Goal: Communication & Community: Answer question/provide support

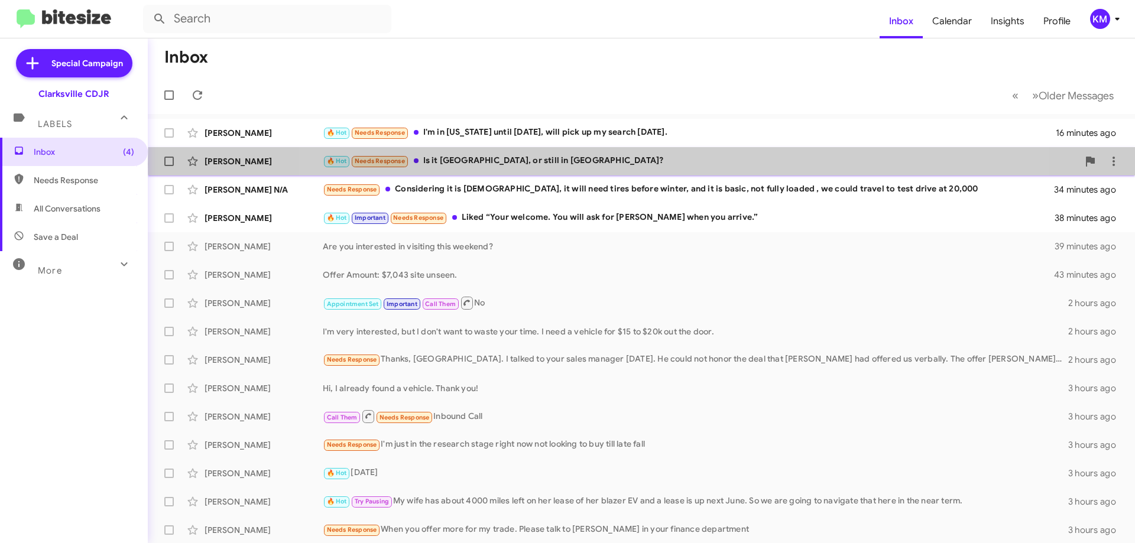
click at [642, 164] on div "🔥 Hot Needs Response Is it [GEOGRAPHIC_DATA], or still in [GEOGRAPHIC_DATA]?" at bounding box center [701, 161] width 756 height 14
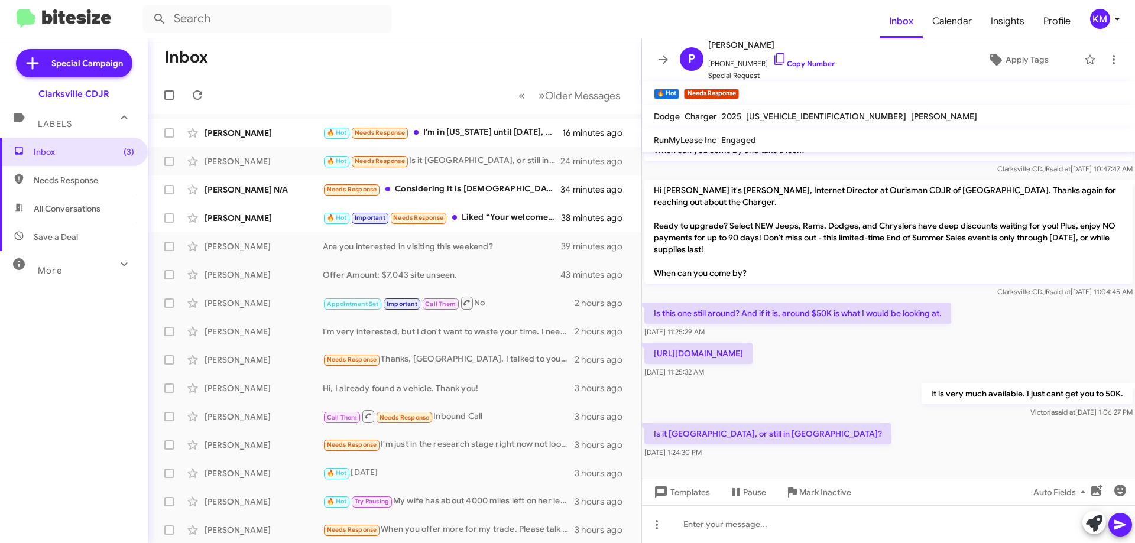
scroll to position [153, 0]
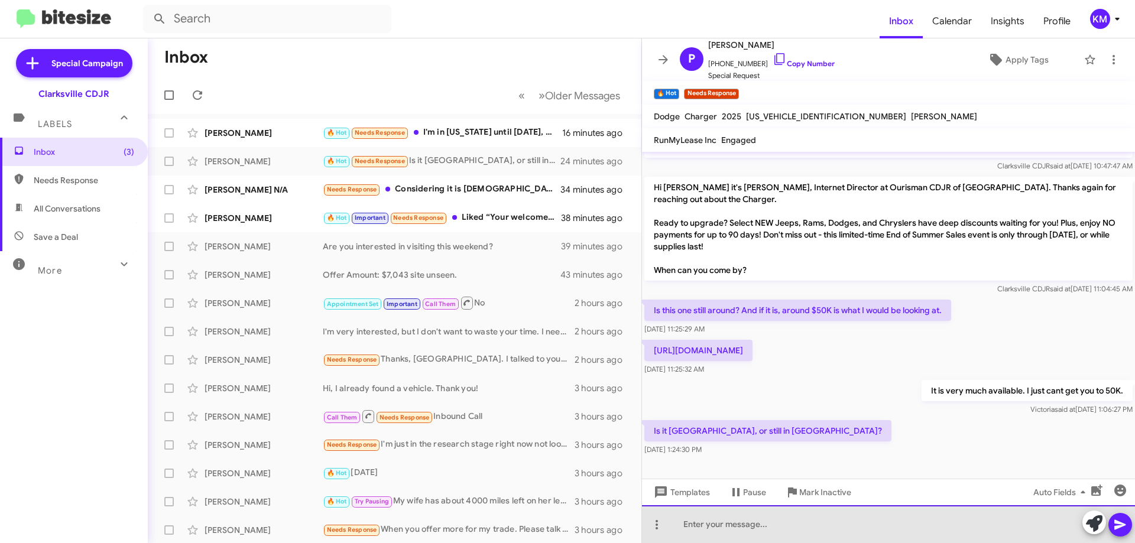
click at [730, 516] on div at bounding box center [888, 525] width 493 height 38
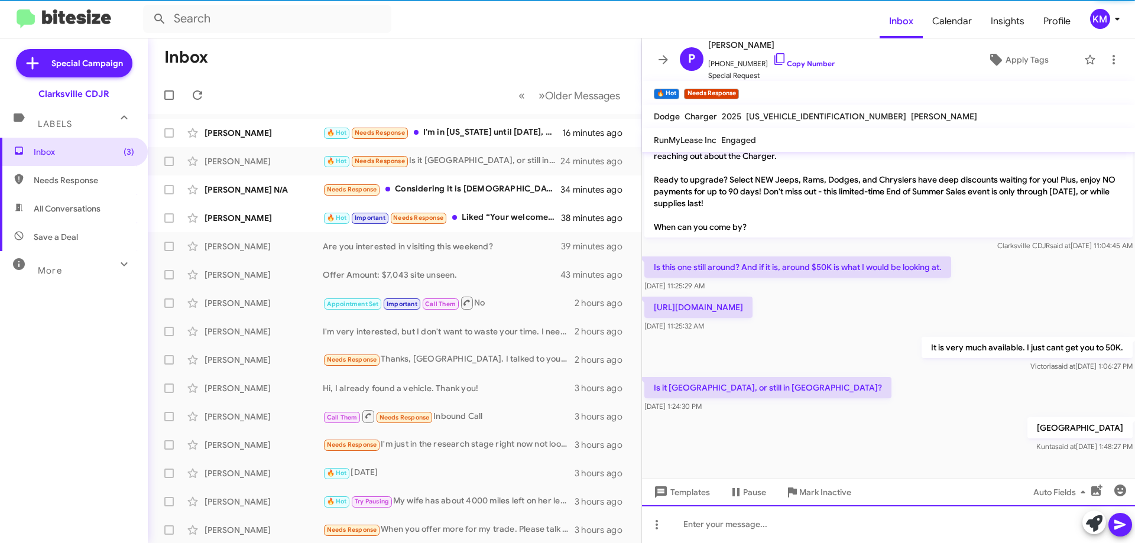
scroll to position [196, 0]
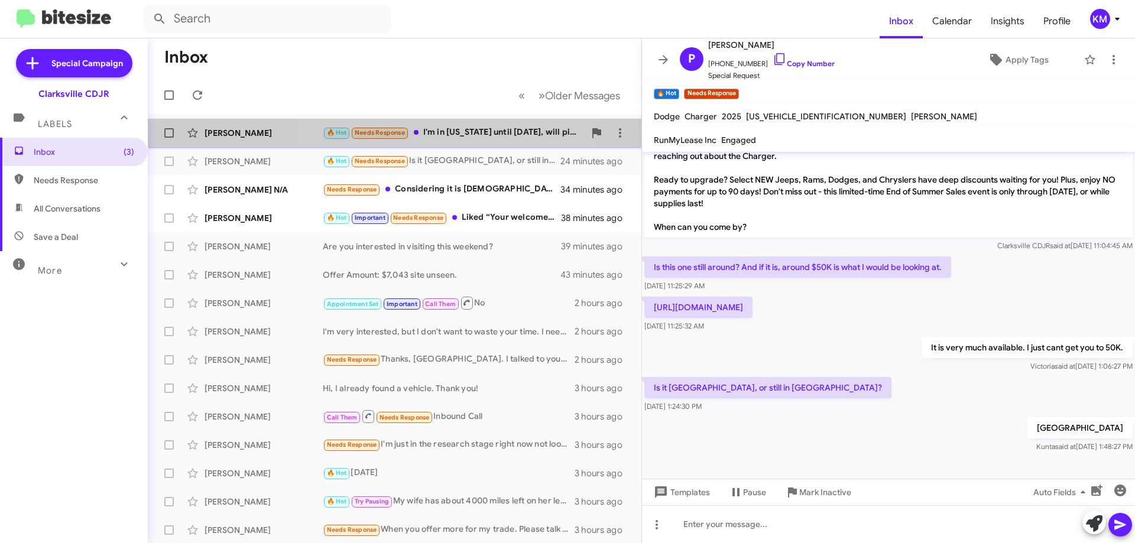
click at [423, 135] on div "🔥 Hot Needs Response I'm in [US_STATE] until [DATE], will pick up my search [DA…" at bounding box center [454, 133] width 262 height 14
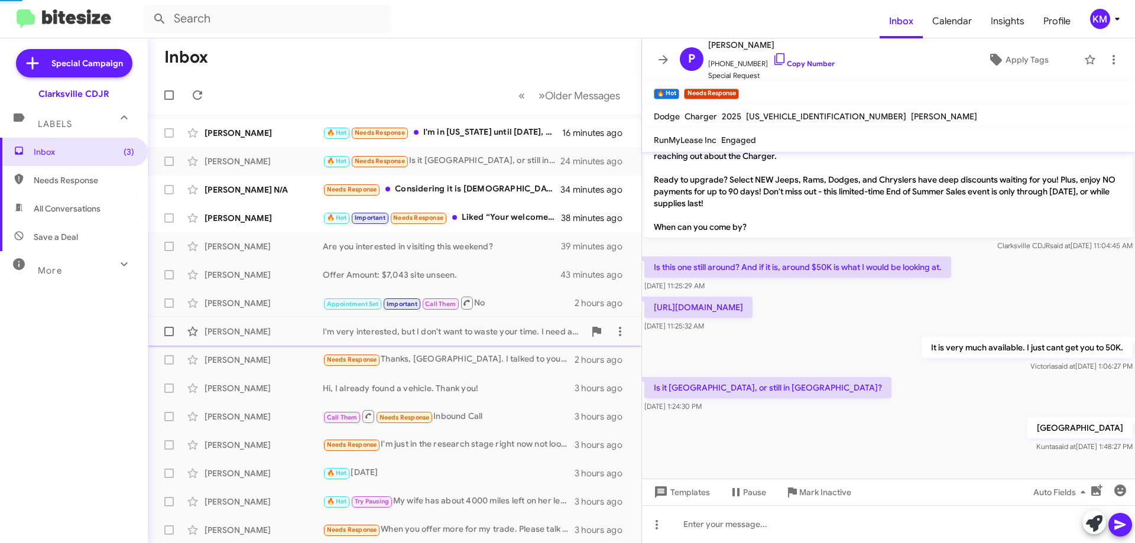
scroll to position [74, 0]
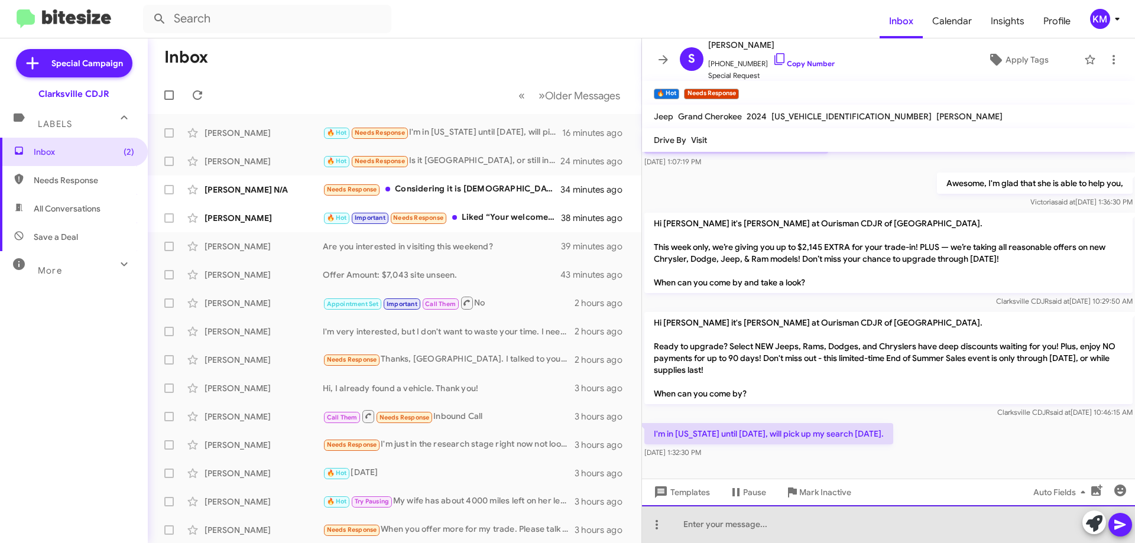
click at [744, 519] on div at bounding box center [888, 525] width 493 height 38
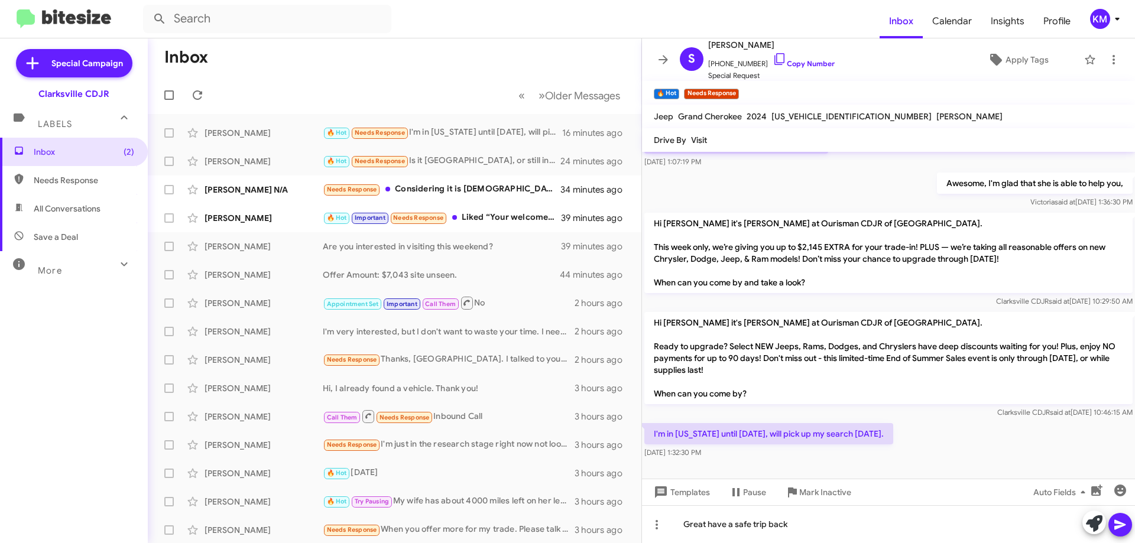
click at [1118, 522] on icon at bounding box center [1120, 525] width 11 height 10
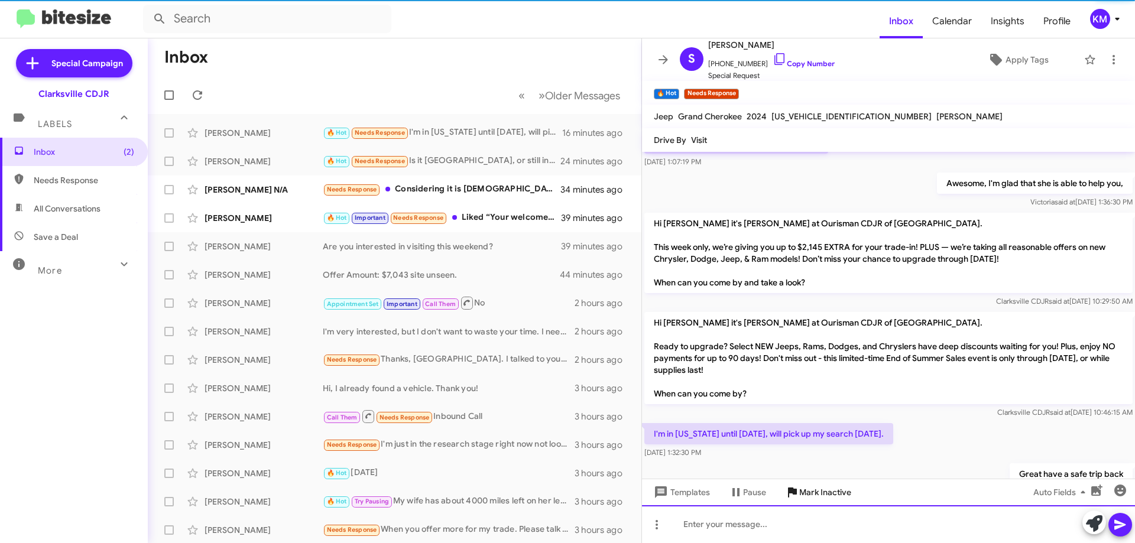
scroll to position [0, 0]
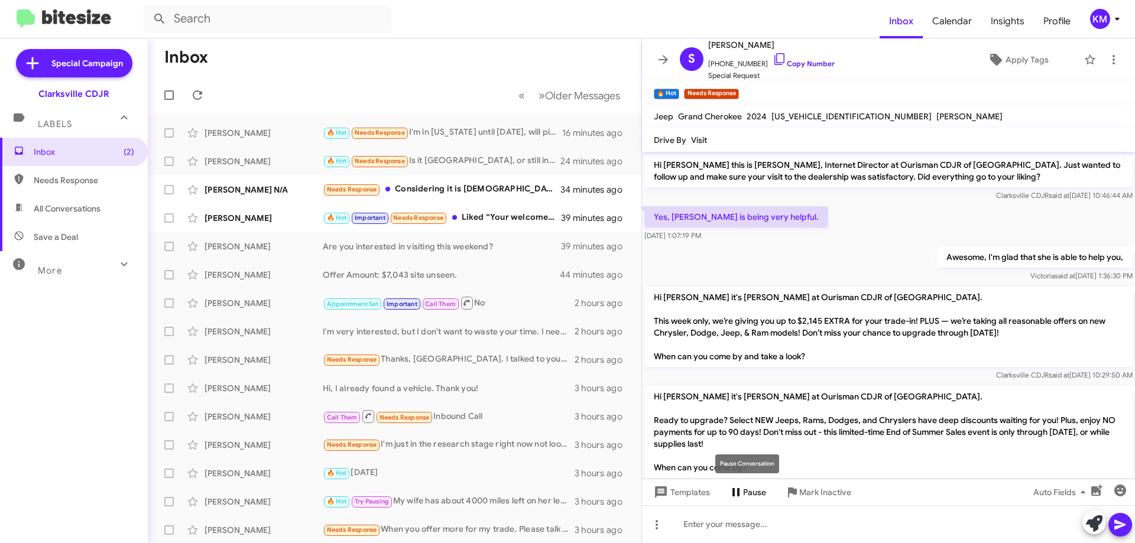
click at [736, 496] on icon at bounding box center [736, 492] width 14 height 14
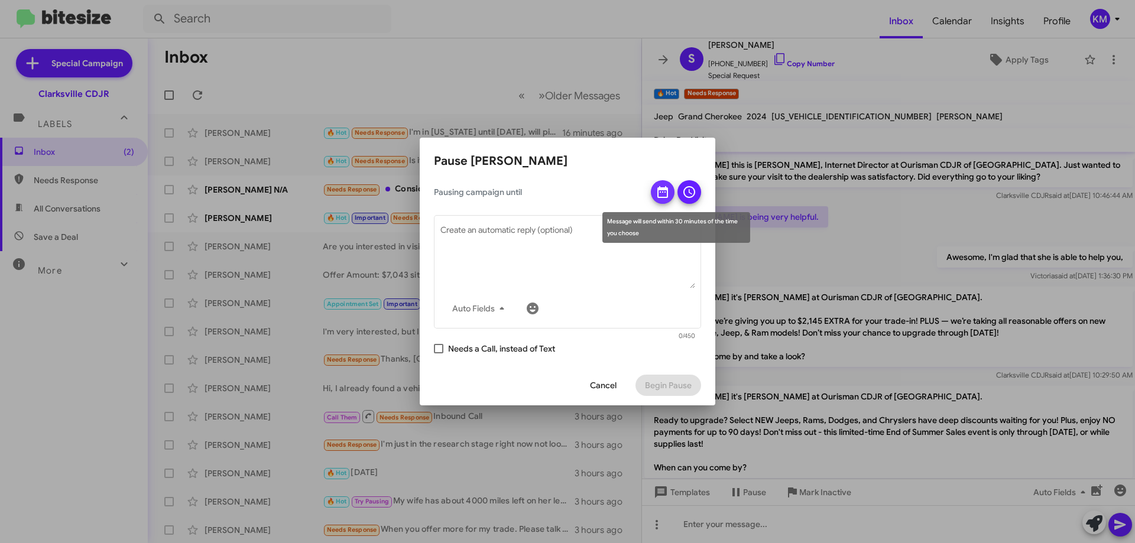
click at [669, 198] on icon at bounding box center [663, 192] width 14 height 14
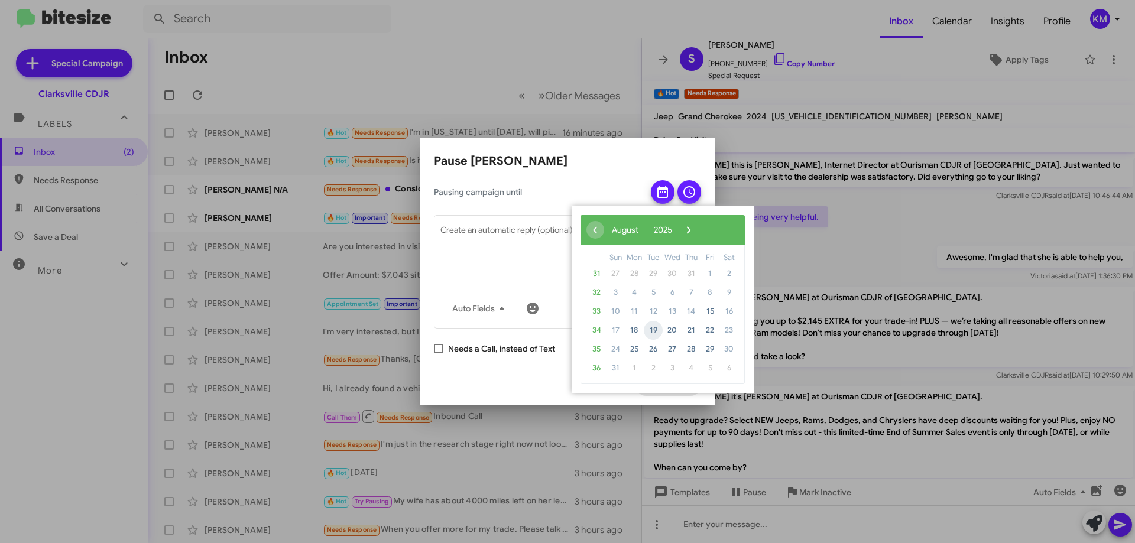
click at [649, 332] on span "19" at bounding box center [653, 330] width 19 height 19
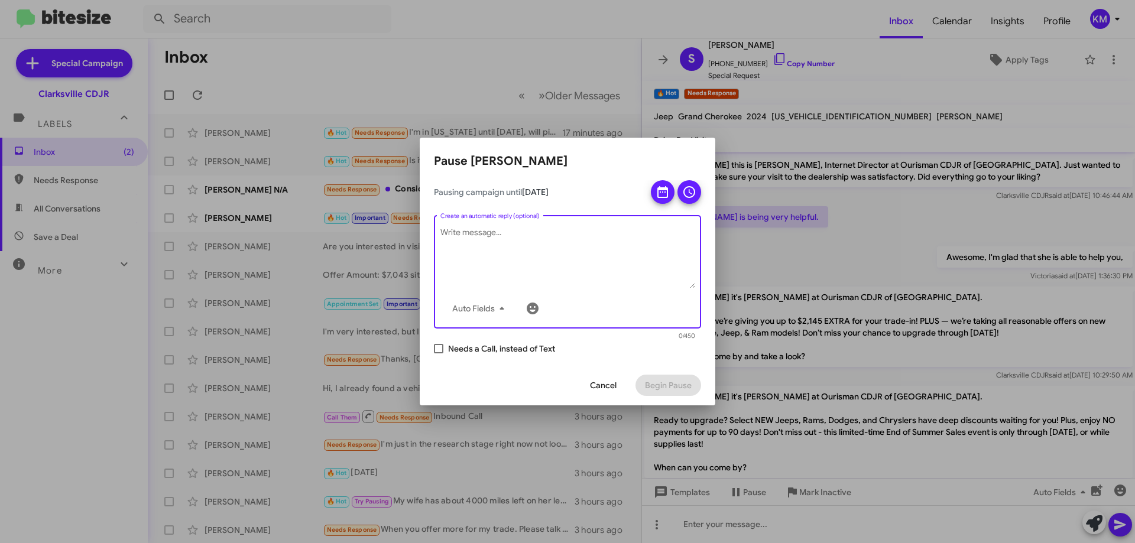
click at [548, 268] on textarea "Create an automatic reply (optional)" at bounding box center [568, 257] width 255 height 61
type textarea "We will be in touch soon"
click at [602, 341] on mat-form-field "We will be in touch soon Auto Fields Create an automatic reply (optional) 25/450" at bounding box center [567, 277] width 267 height 128
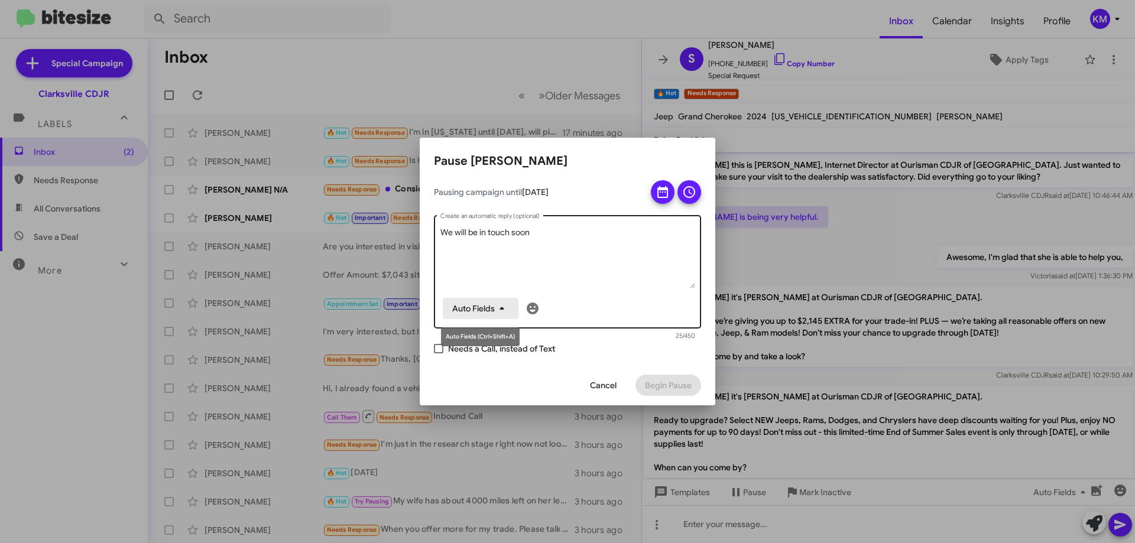
click at [498, 307] on icon "button" at bounding box center [502, 309] width 14 height 14
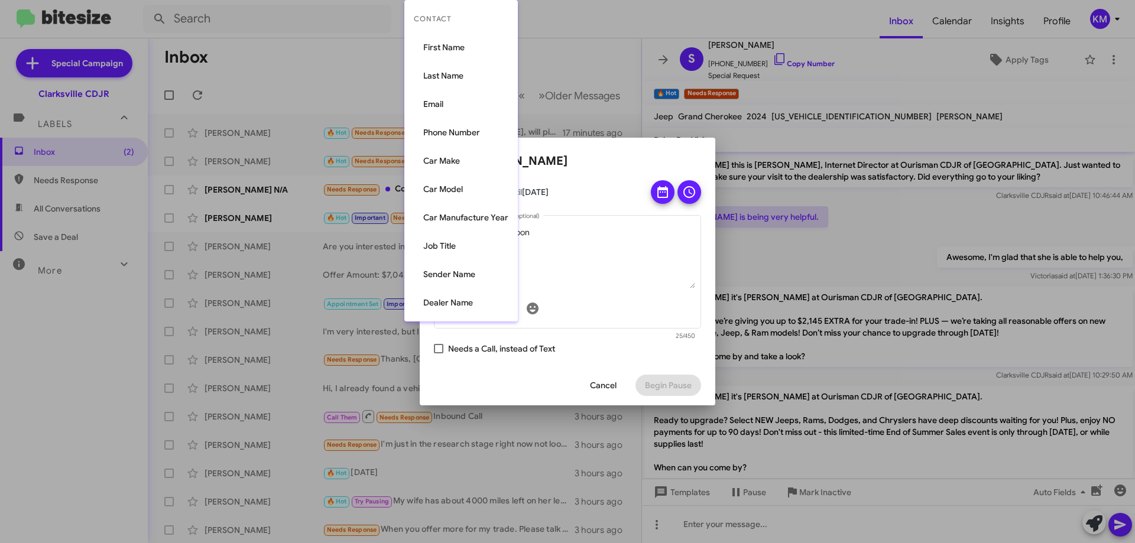
click at [594, 345] on div at bounding box center [567, 271] width 1135 height 543
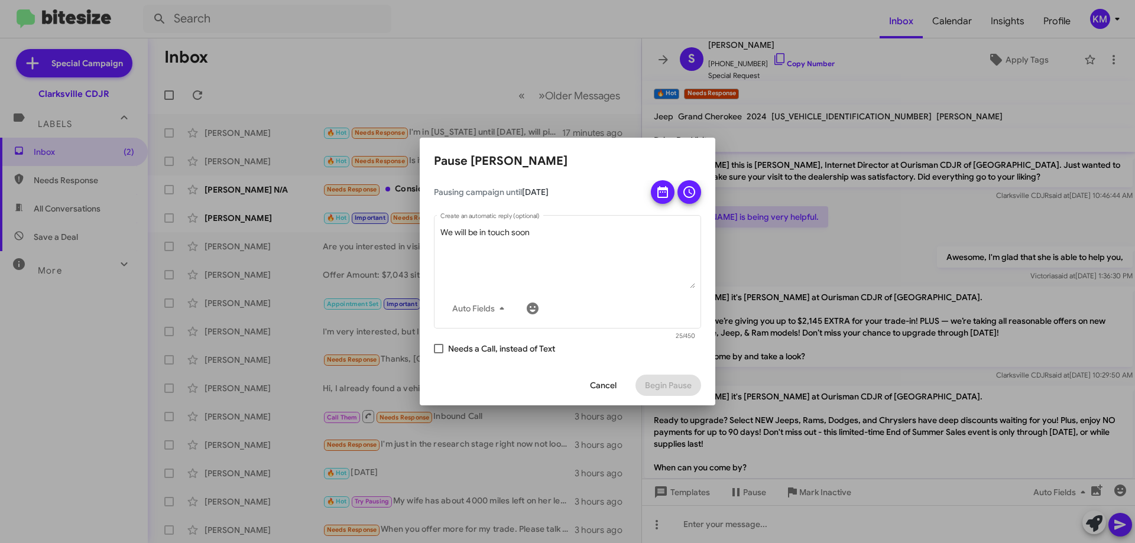
click at [439, 348] on span at bounding box center [438, 348] width 9 height 9
click at [439, 354] on input "Needs a Call, instead of Text" at bounding box center [438, 354] width 1 height 1
click at [439, 348] on span at bounding box center [438, 348] width 9 height 9
click at [439, 354] on input "Needs a Call, instead of Text" at bounding box center [438, 354] width 1 height 1
checkbox input "false"
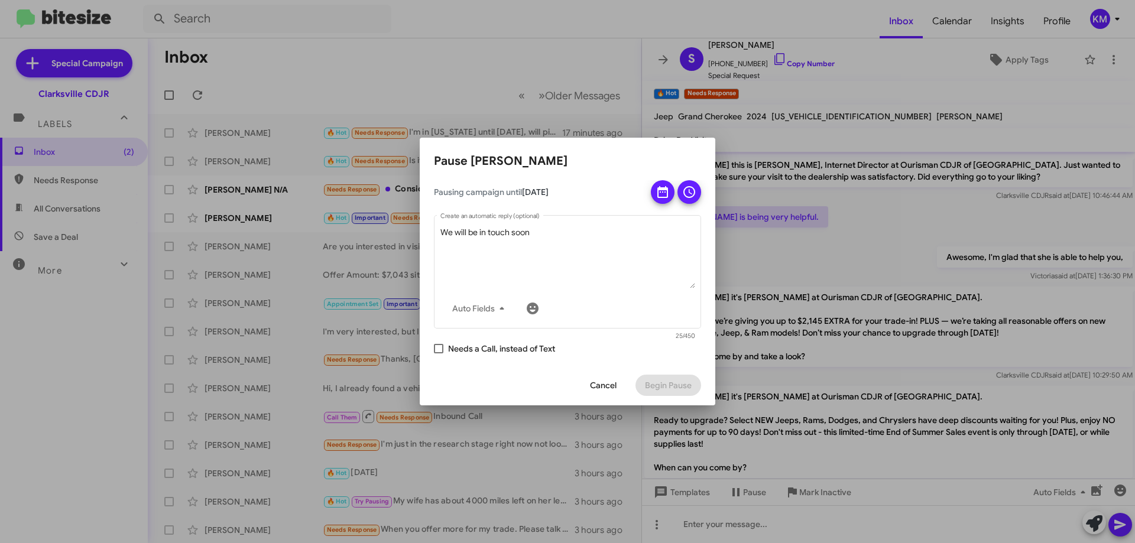
click at [574, 129] on div at bounding box center [567, 271] width 1135 height 543
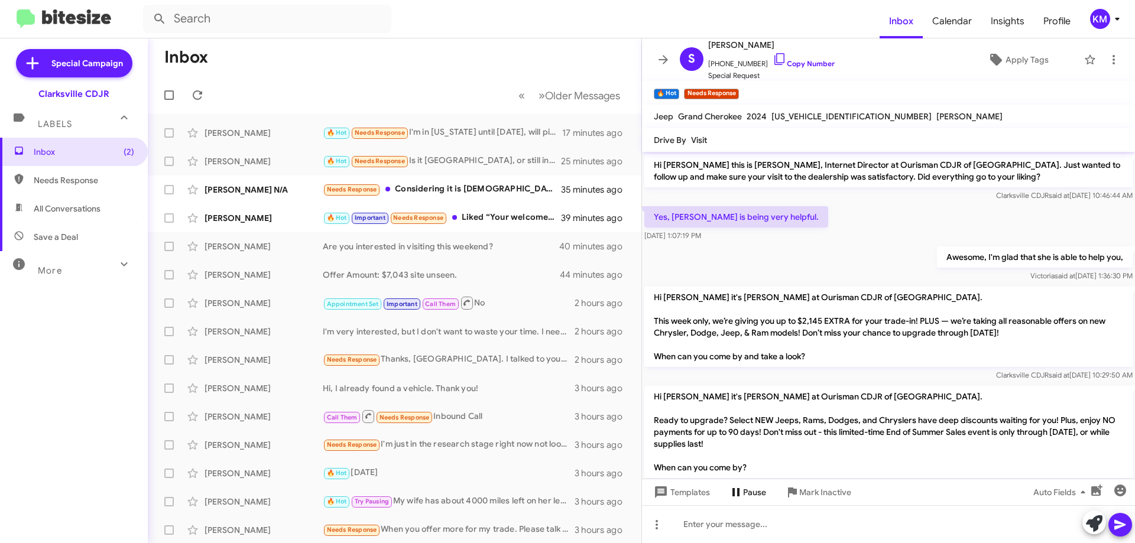
click at [732, 492] on icon at bounding box center [736, 492] width 14 height 14
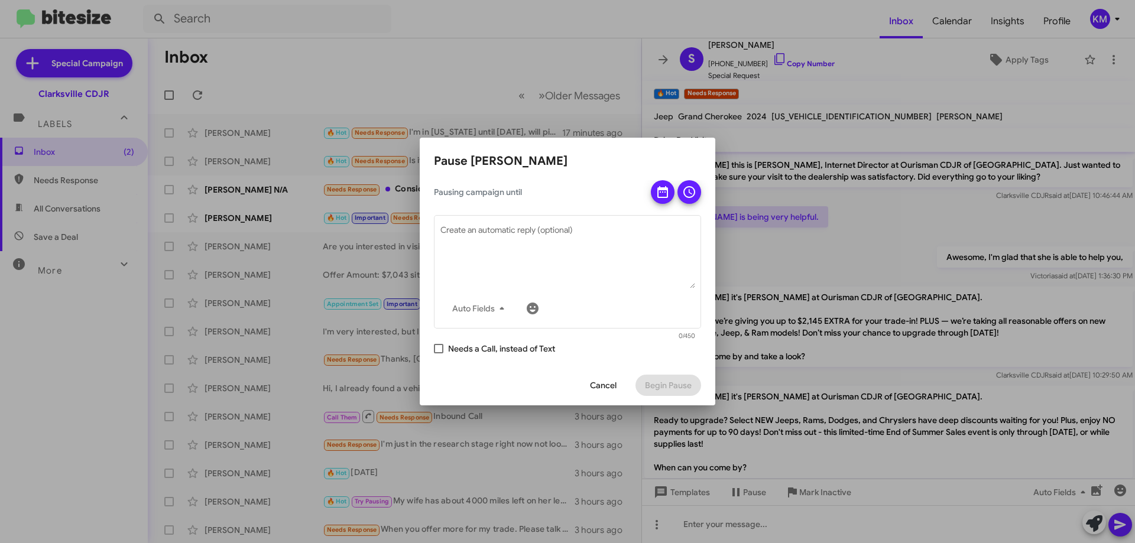
click at [537, 95] on div at bounding box center [567, 271] width 1135 height 543
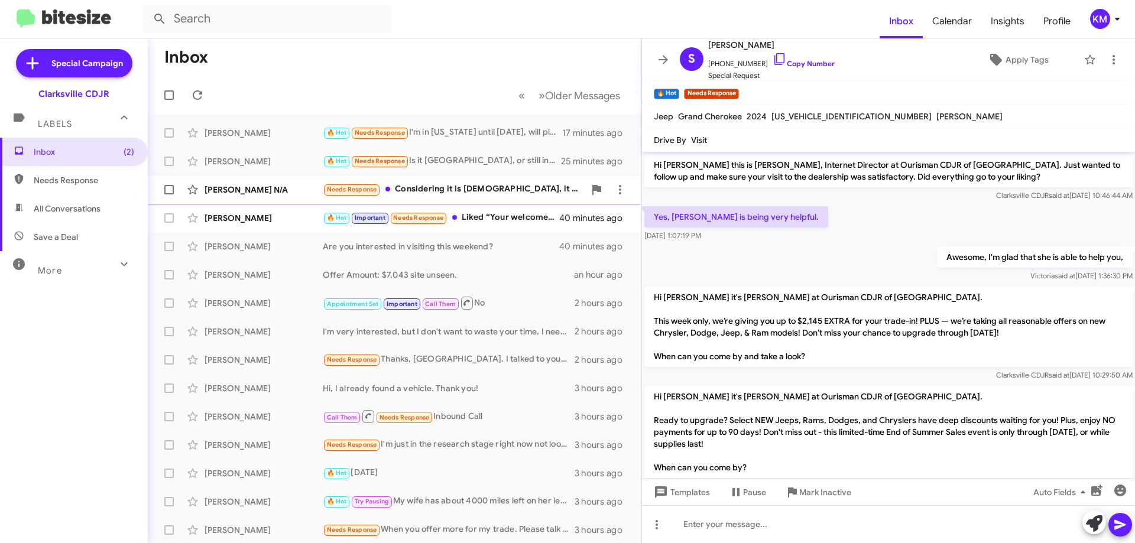
click at [501, 195] on div "Needs Response Considering it is [DEMOGRAPHIC_DATA], it will need tires before …" at bounding box center [454, 190] width 262 height 14
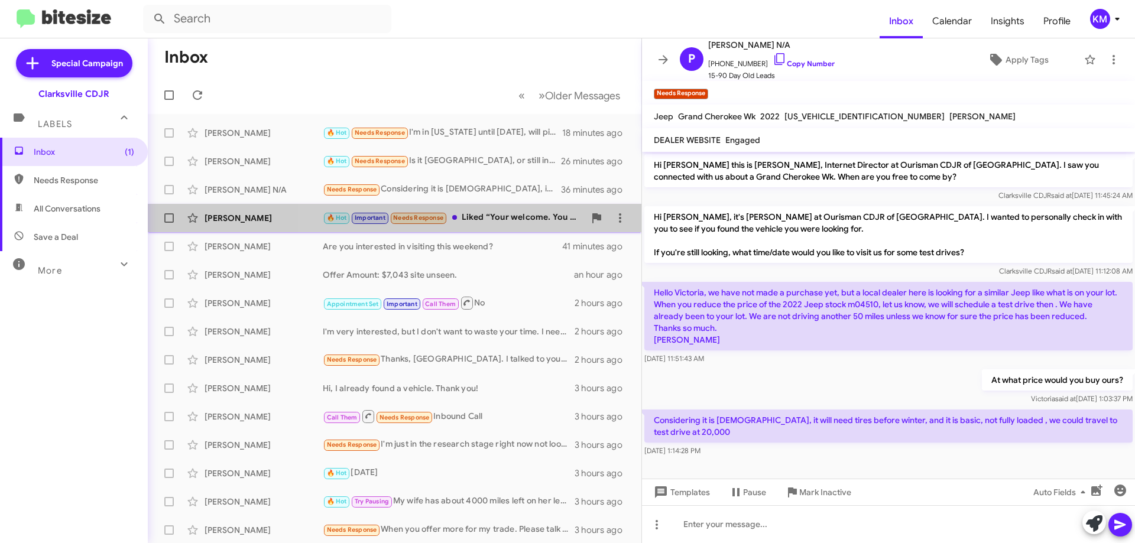
click at [490, 214] on div "🔥 Hot Important Needs Response Liked “Your welcome. You will ask for [PERSON_NA…" at bounding box center [454, 218] width 262 height 14
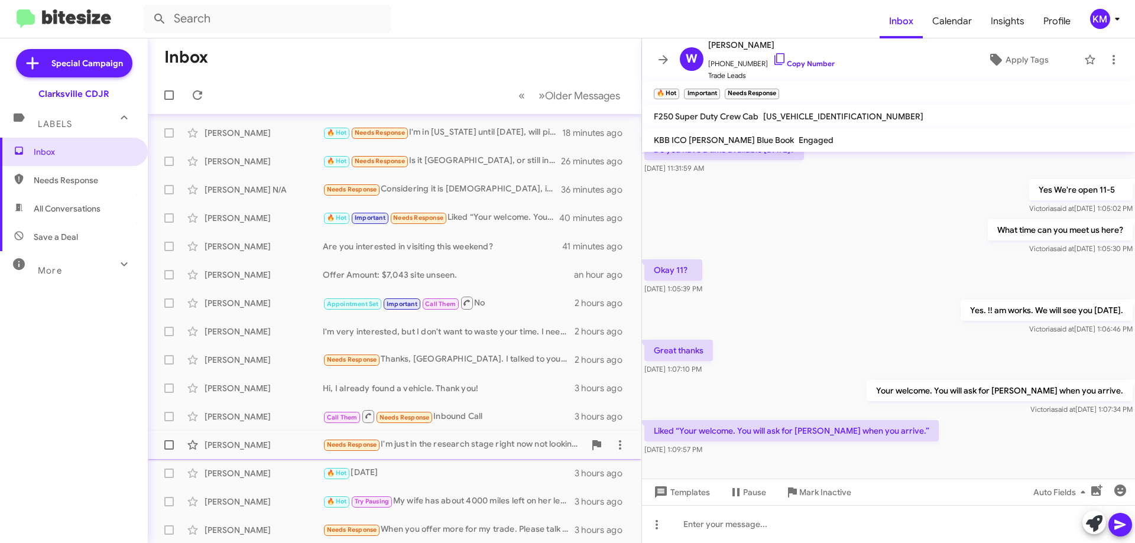
scroll to position [143, 0]
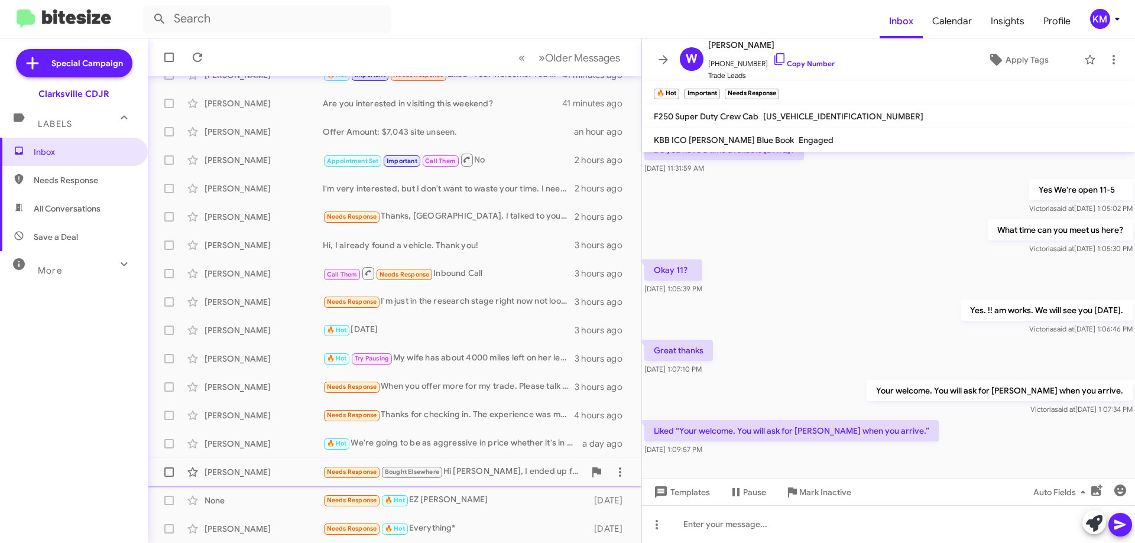
click at [478, 471] on div "Needs Response Bought Elsewhere Hi [PERSON_NAME], I ended up finding another ca…" at bounding box center [454, 472] width 262 height 14
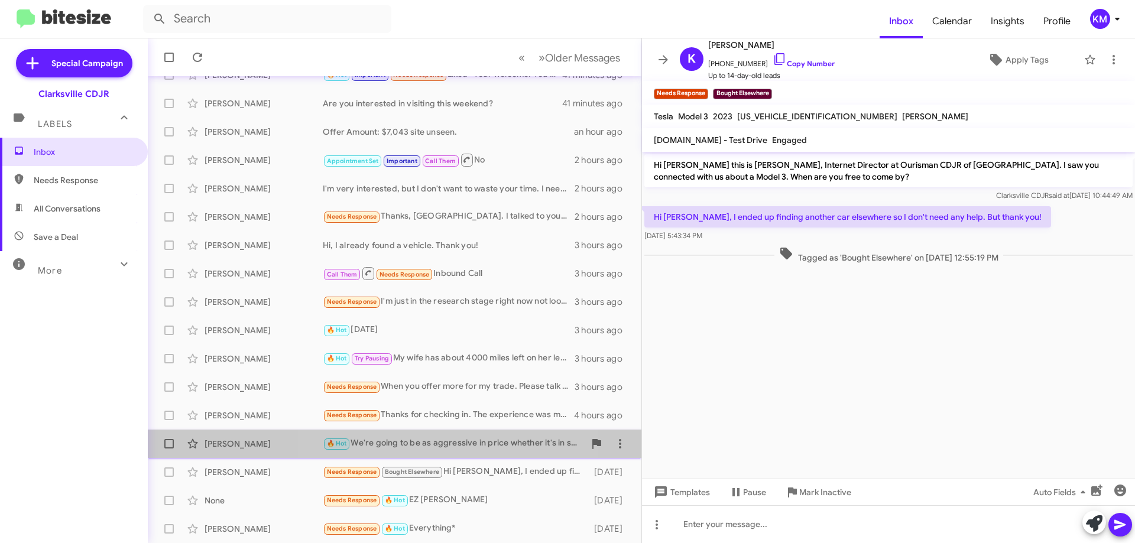
click at [449, 444] on div "🔥 Hot We're going to be as aggressive in price whether it's in stock or not. At…" at bounding box center [454, 444] width 262 height 14
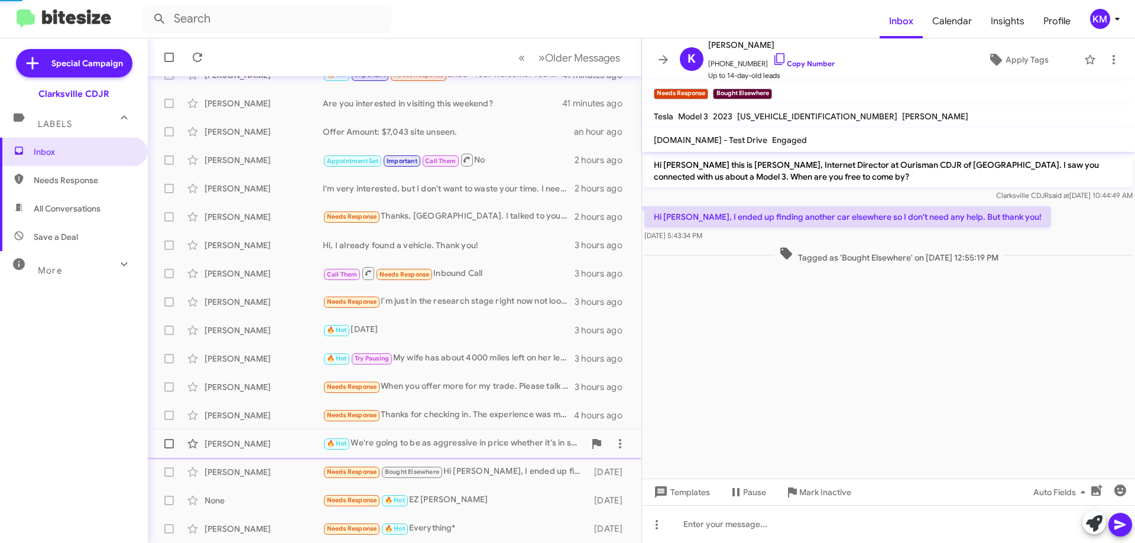
scroll to position [407, 0]
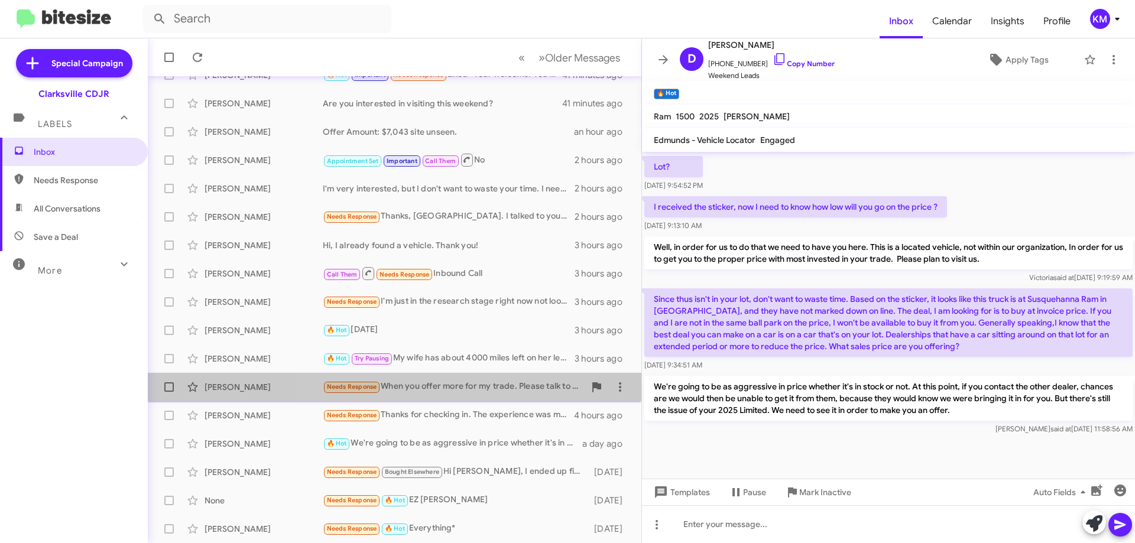
click at [447, 397] on div "[PERSON_NAME] Needs Response When you offer more for my trade. Please talk to […" at bounding box center [394, 387] width 475 height 24
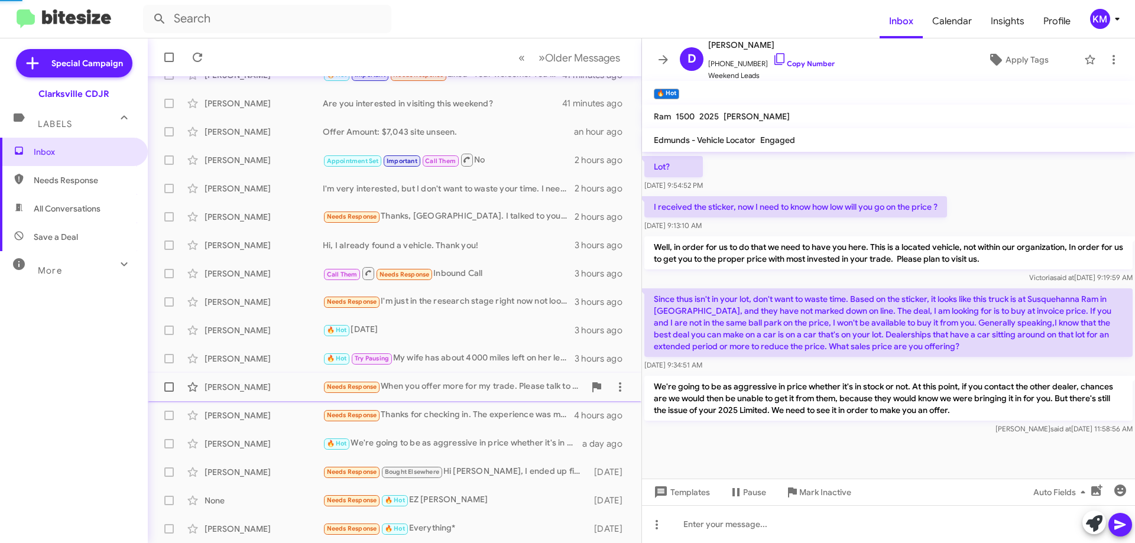
scroll to position [31, 0]
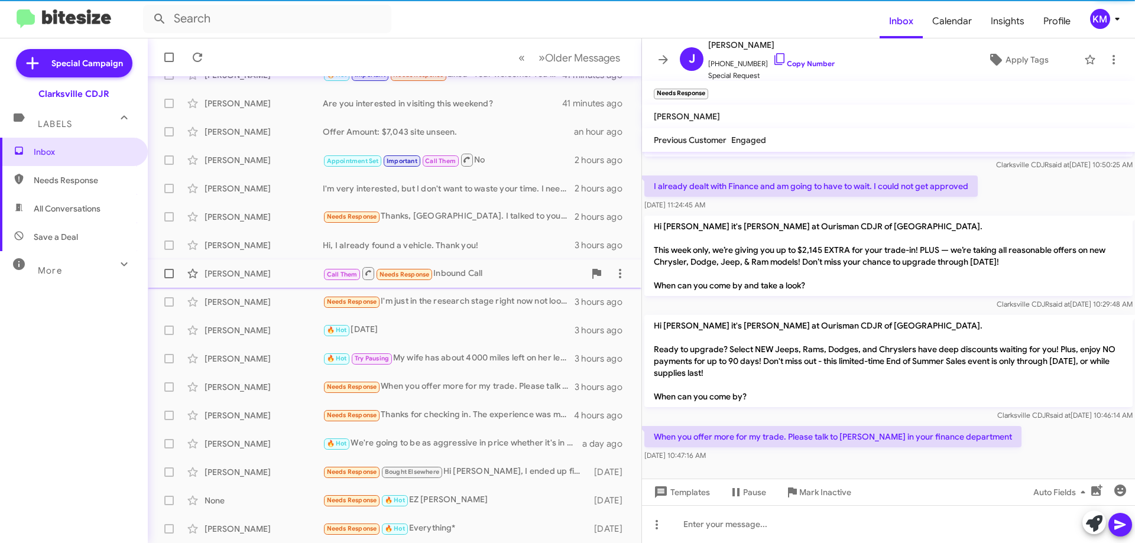
click at [442, 265] on div "[PERSON_NAME] Call Them Needs Response Inbound Call 3 hours ago" at bounding box center [394, 274] width 475 height 24
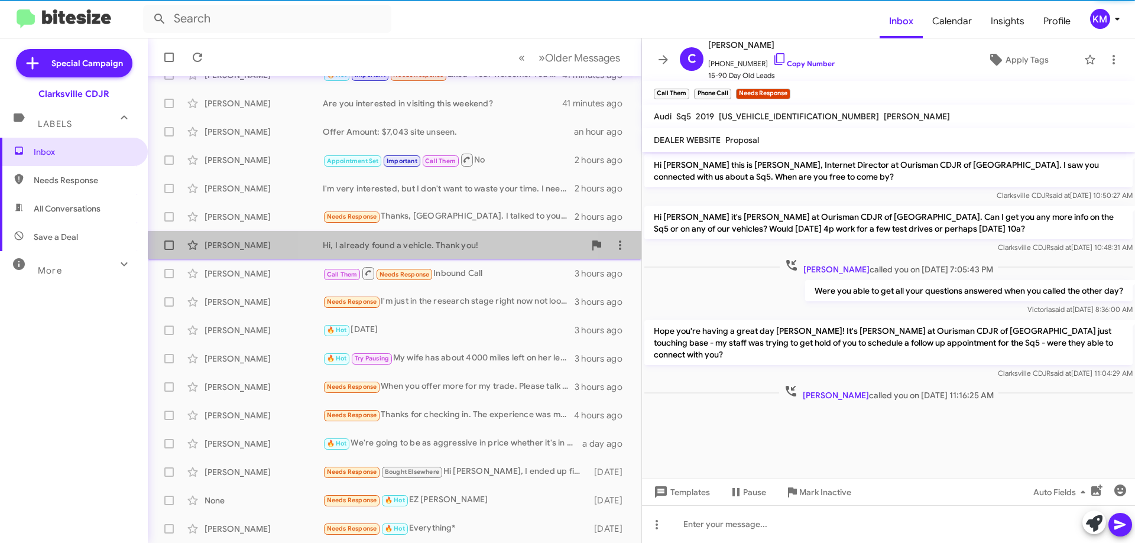
click at [446, 251] on div "[PERSON_NAME] Hi, I already found a vehicle. Thank you! 3 hours ago" at bounding box center [394, 246] width 475 height 24
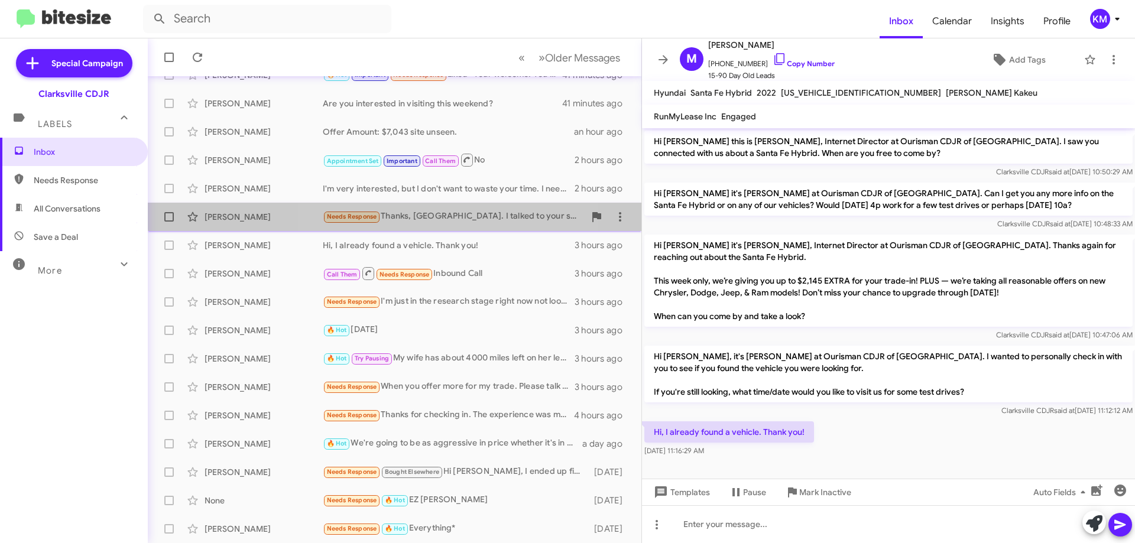
click at [437, 211] on div "Needs Response Thanks, [PERSON_NAME]. I talked to your sales manager [DATE]. He…" at bounding box center [454, 217] width 262 height 14
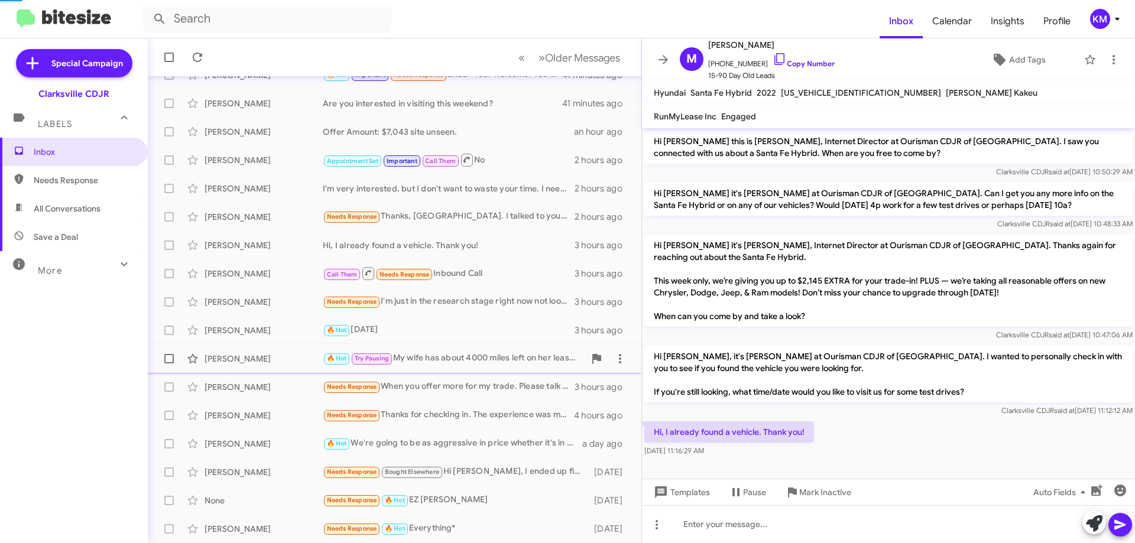
scroll to position [23, 0]
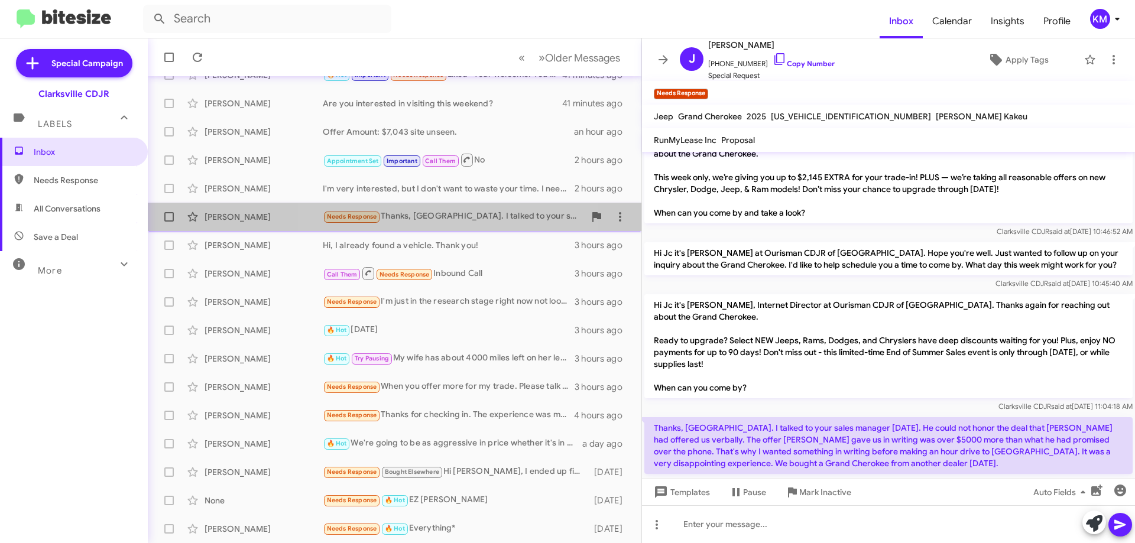
click at [429, 214] on div "Needs Response Thanks, [PERSON_NAME]. I talked to your sales manager [DATE]. He…" at bounding box center [454, 217] width 262 height 14
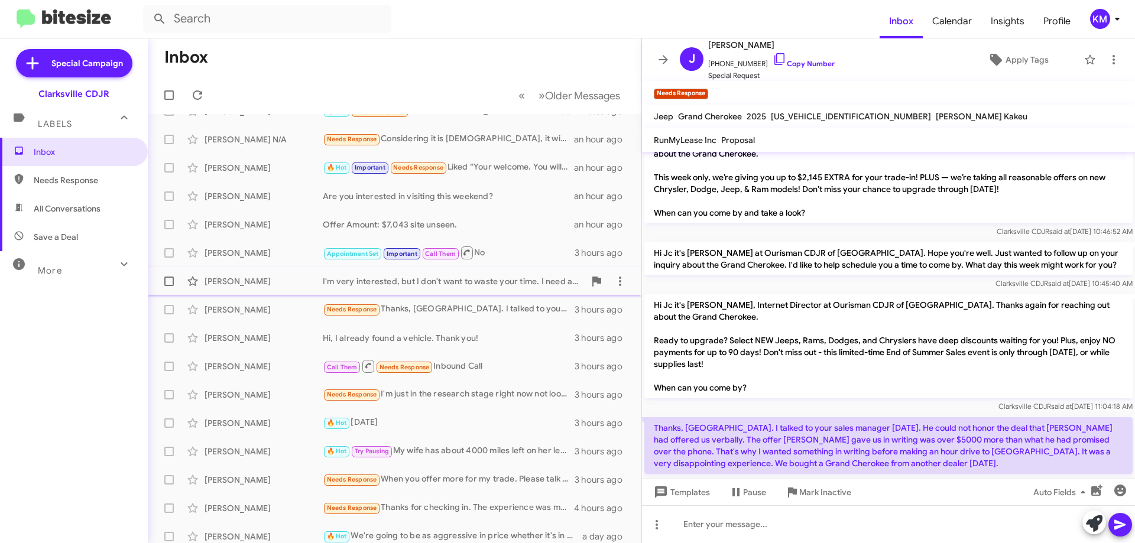
scroll to position [0, 0]
